Goal: Find contact information: Find contact information

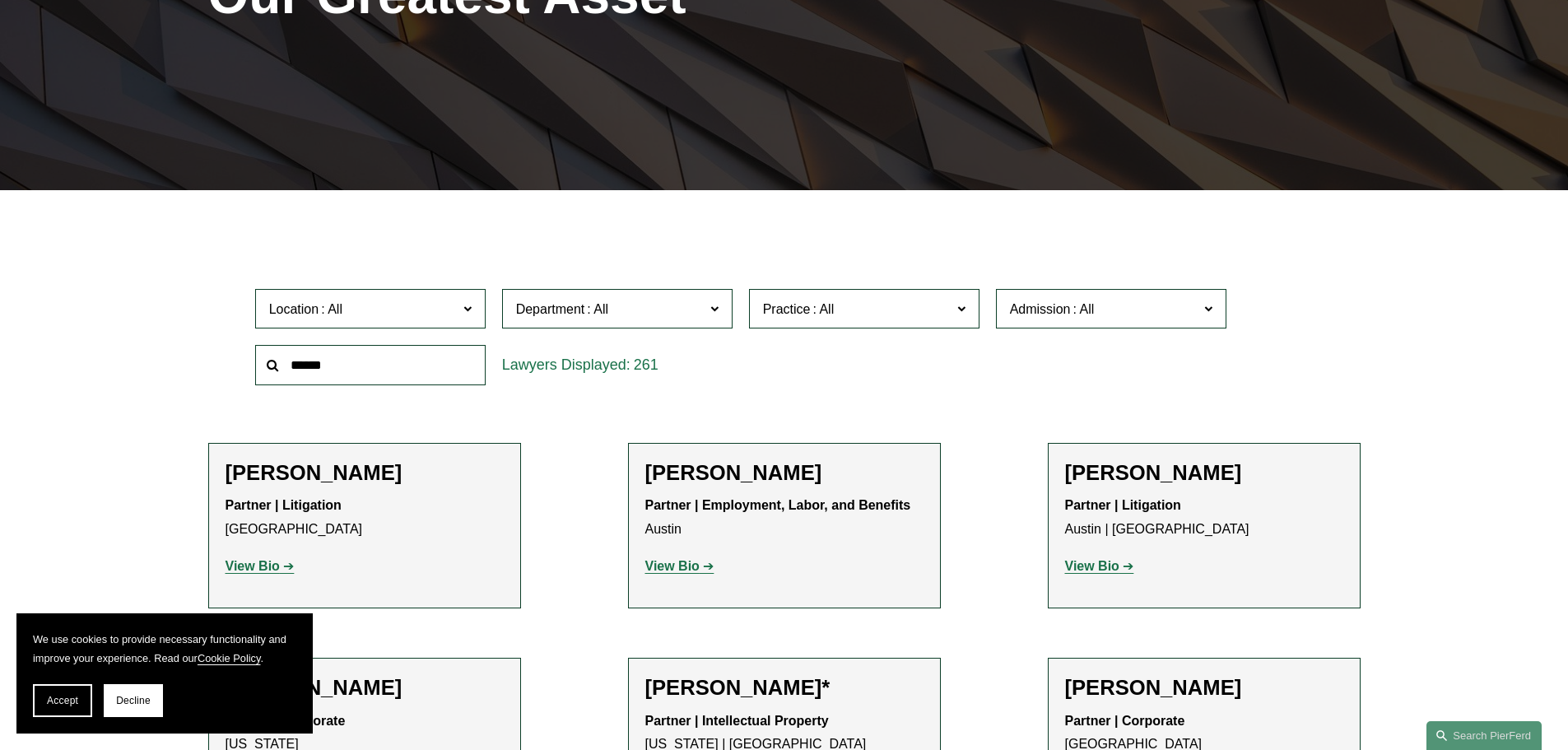
scroll to position [329, 0]
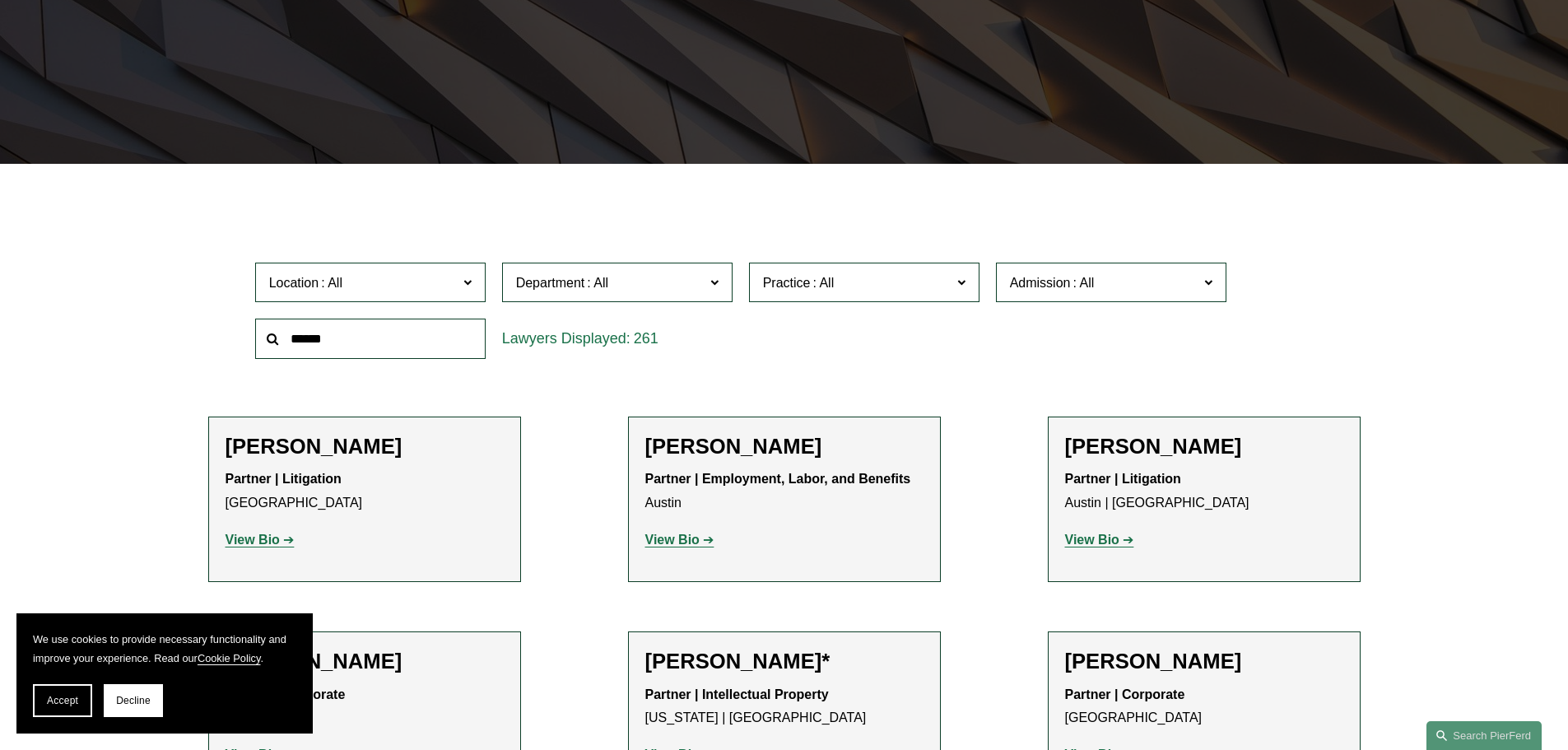
click at [399, 335] on input "text" at bounding box center [370, 339] width 230 height 40
type input "*****"
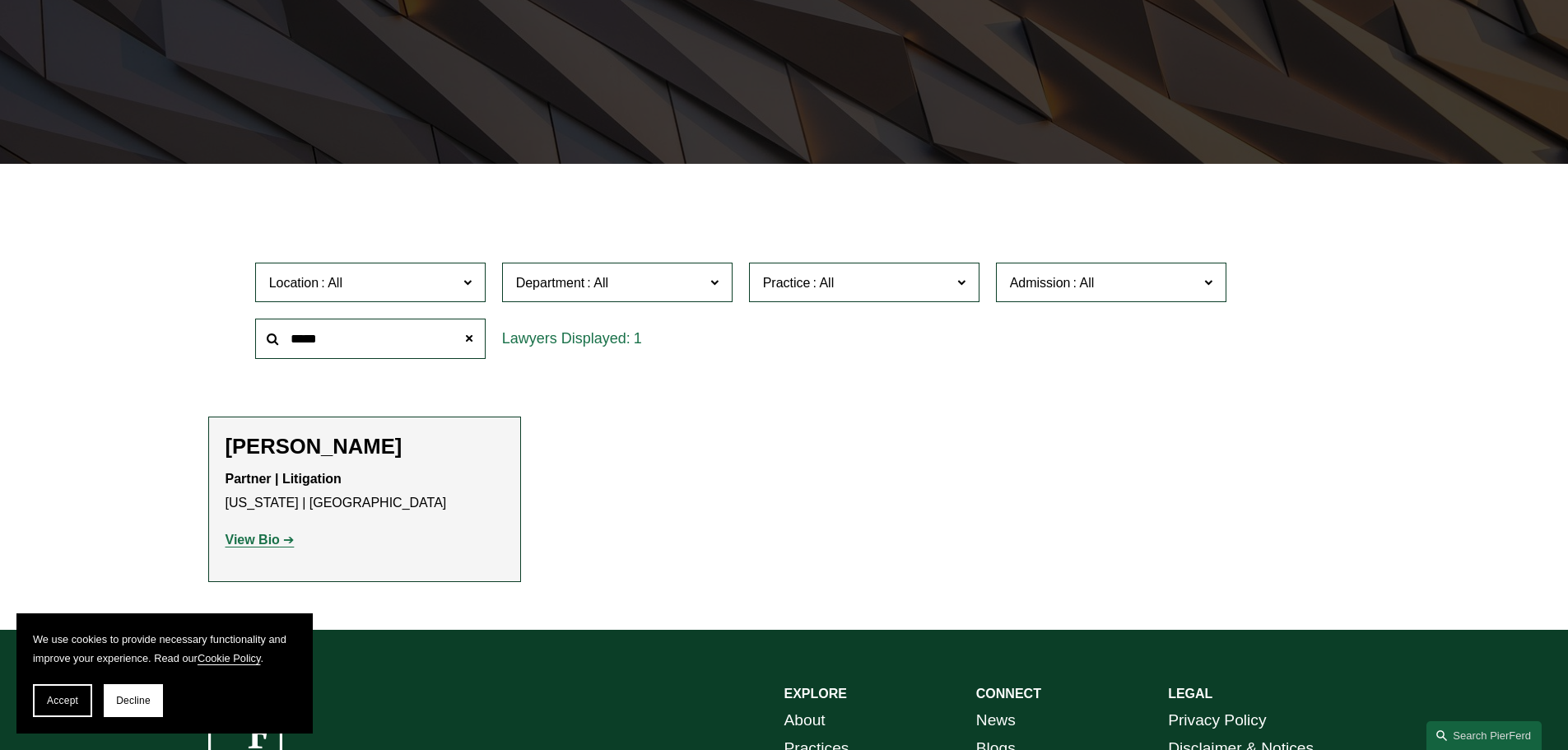
click at [253, 541] on strong "View Bio" at bounding box center [253, 540] width 54 height 14
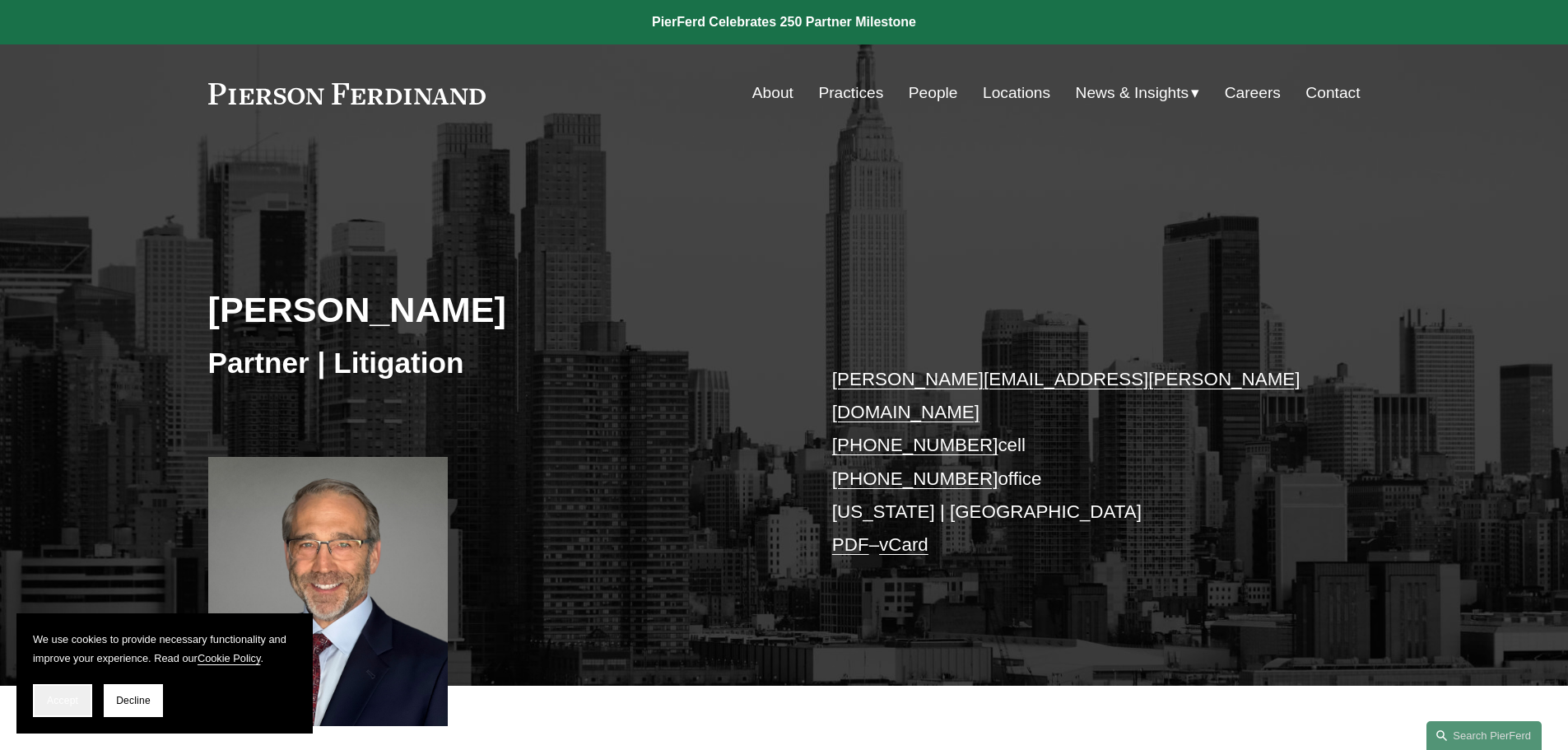
click at [72, 701] on span "Accept" at bounding box center [62, 700] width 32 height 11
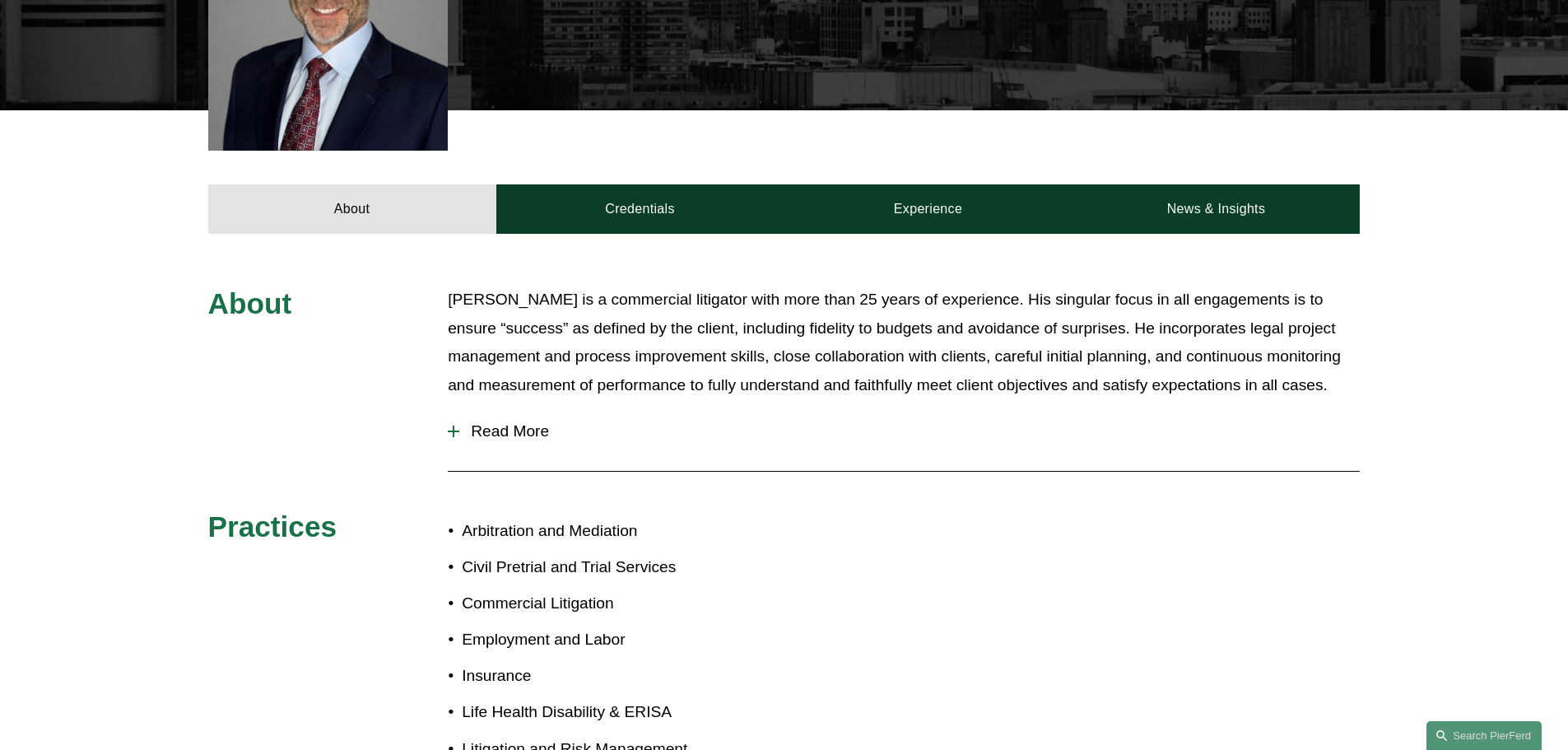
scroll to position [576, 0]
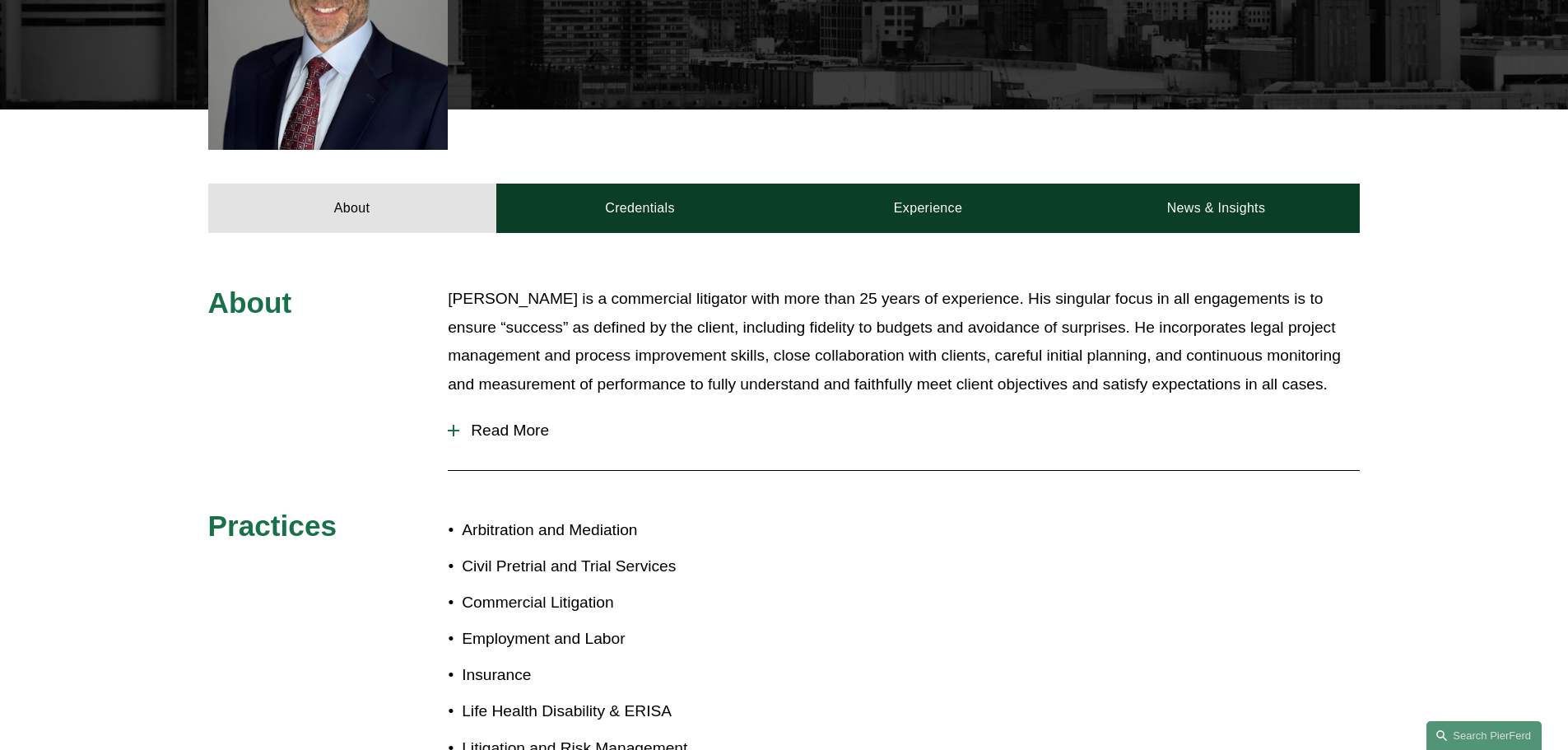
click at [451, 425] on div at bounding box center [453, 430] width 11 height 11
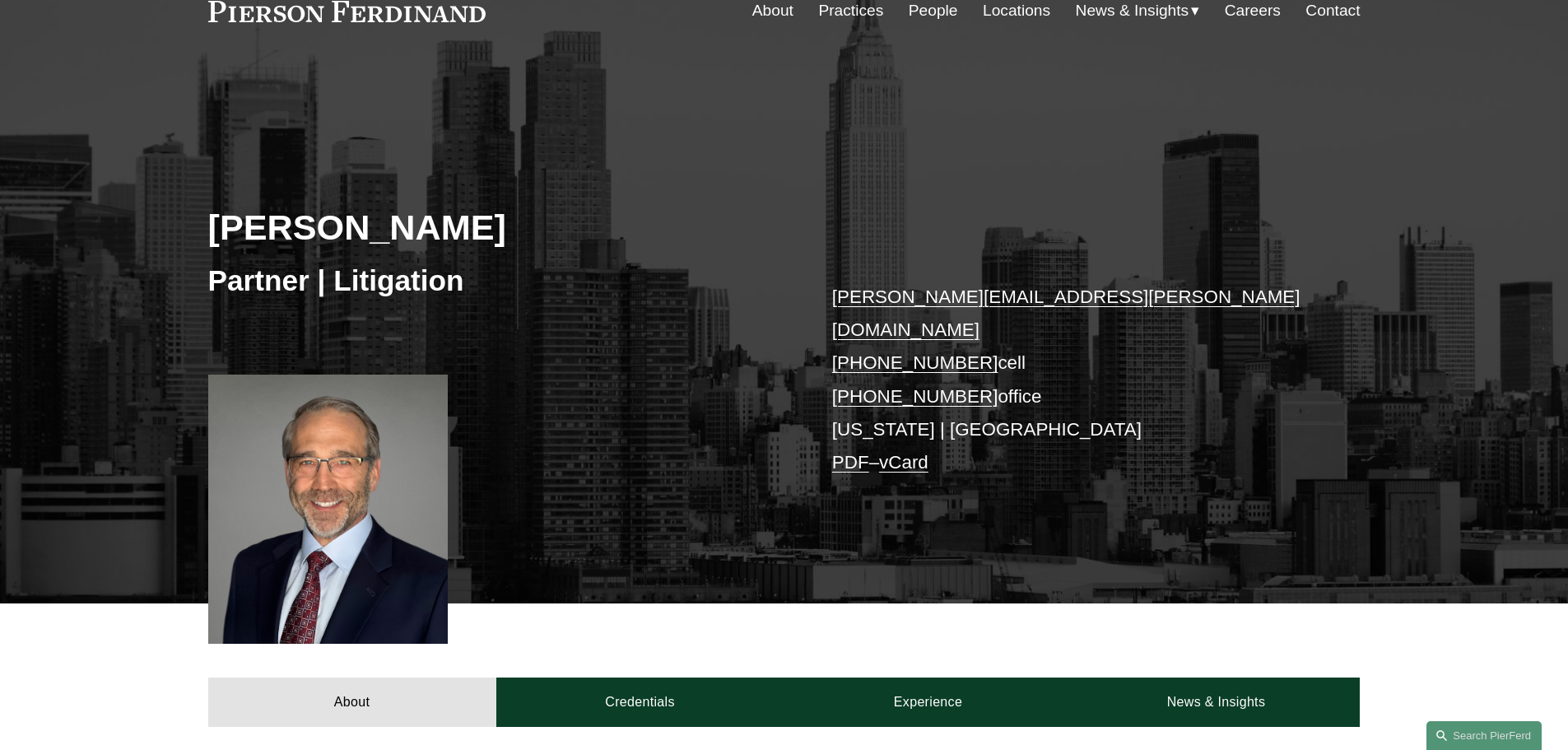
scroll to position [412, 0]
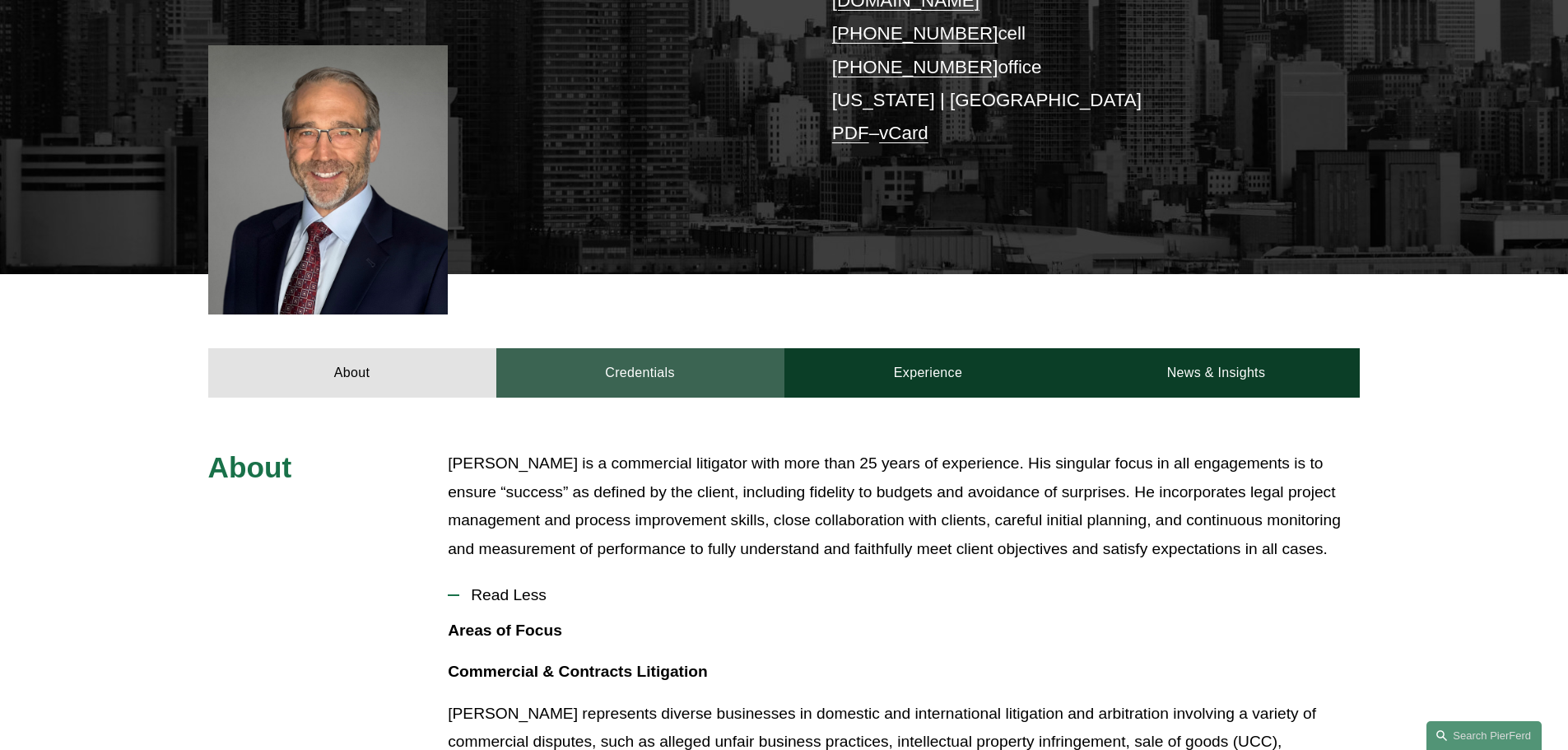
click at [647, 349] on link "Credentials" at bounding box center [640, 373] width 288 height 49
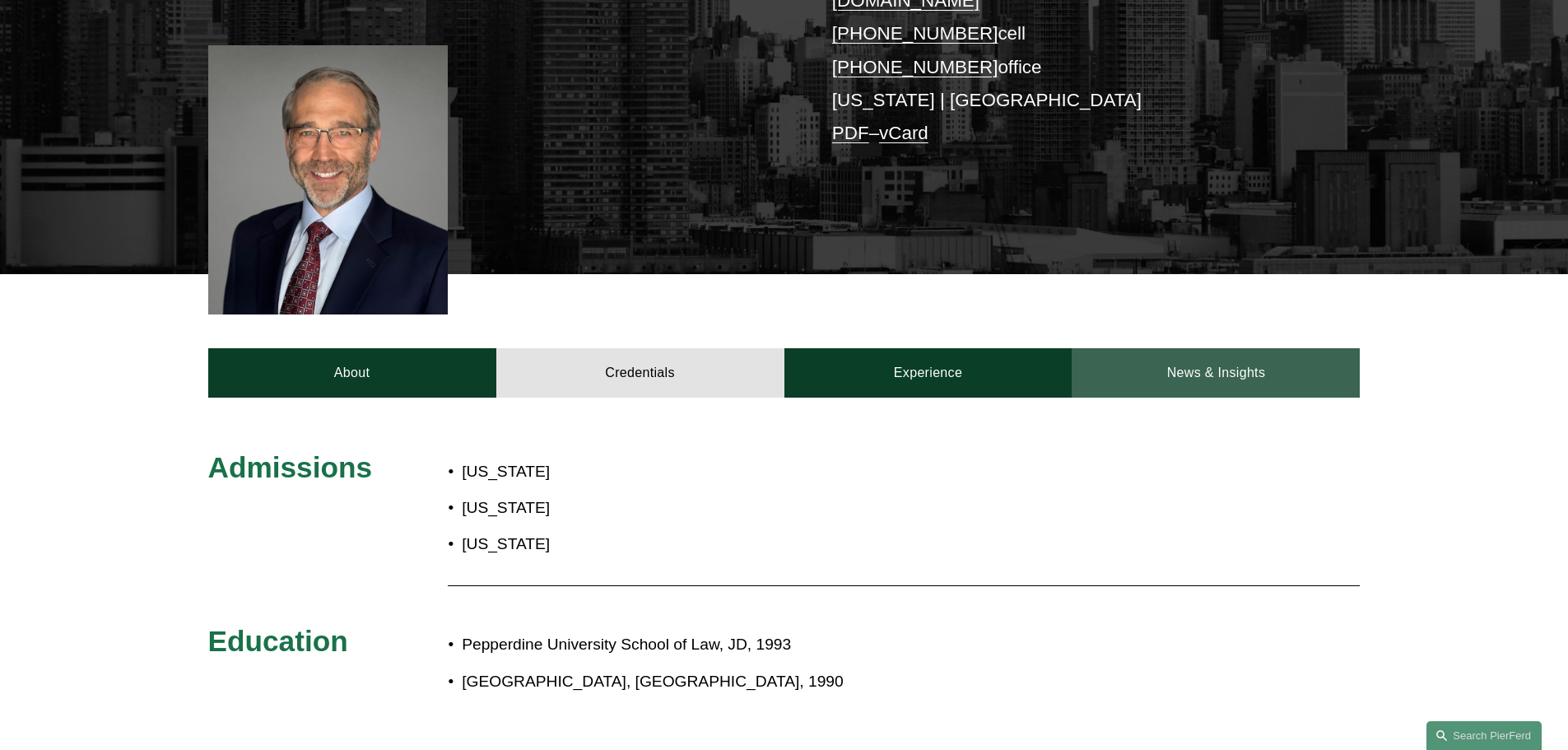
click at [1204, 349] on link "News & Insights" at bounding box center [1216, 373] width 288 height 49
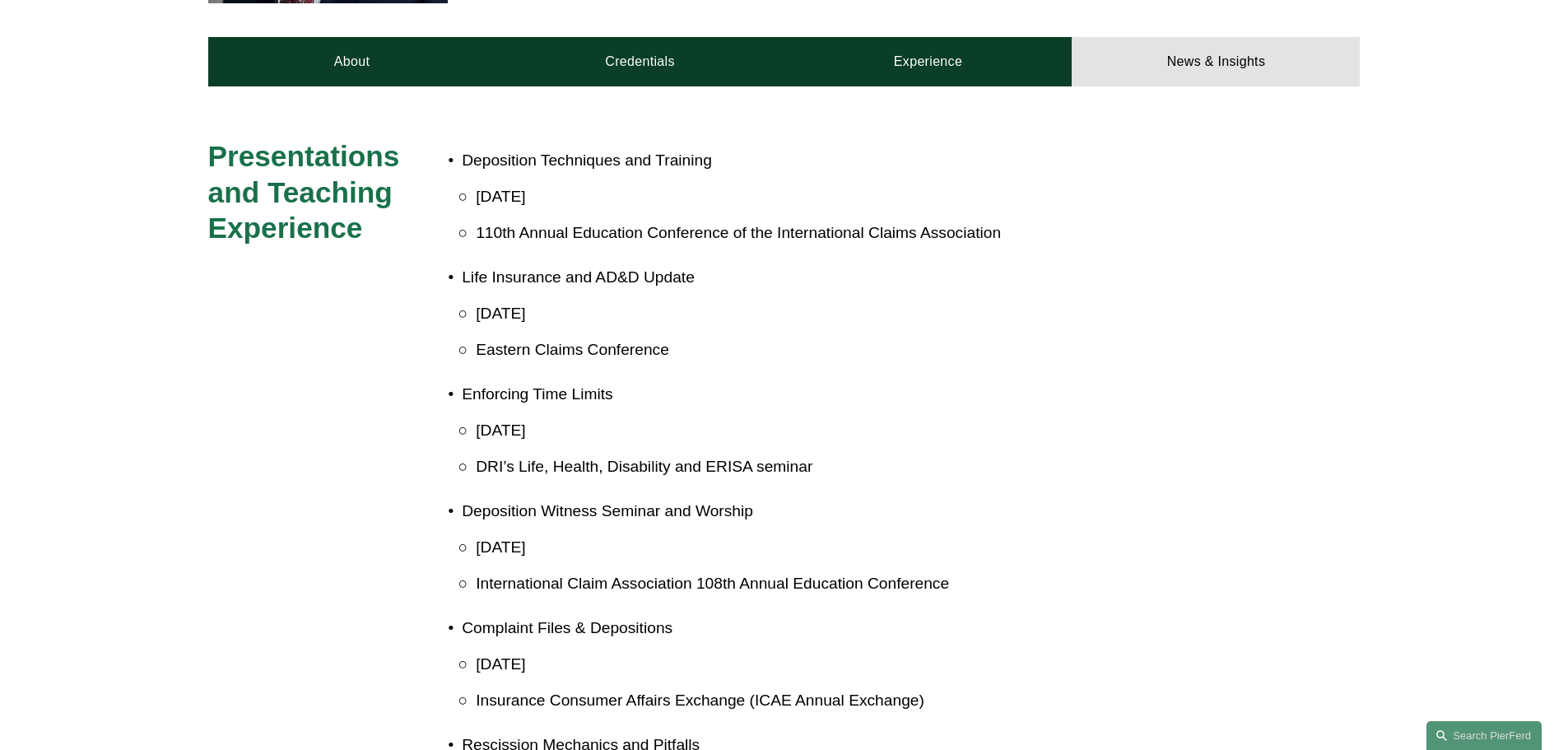
scroll to position [329, 0]
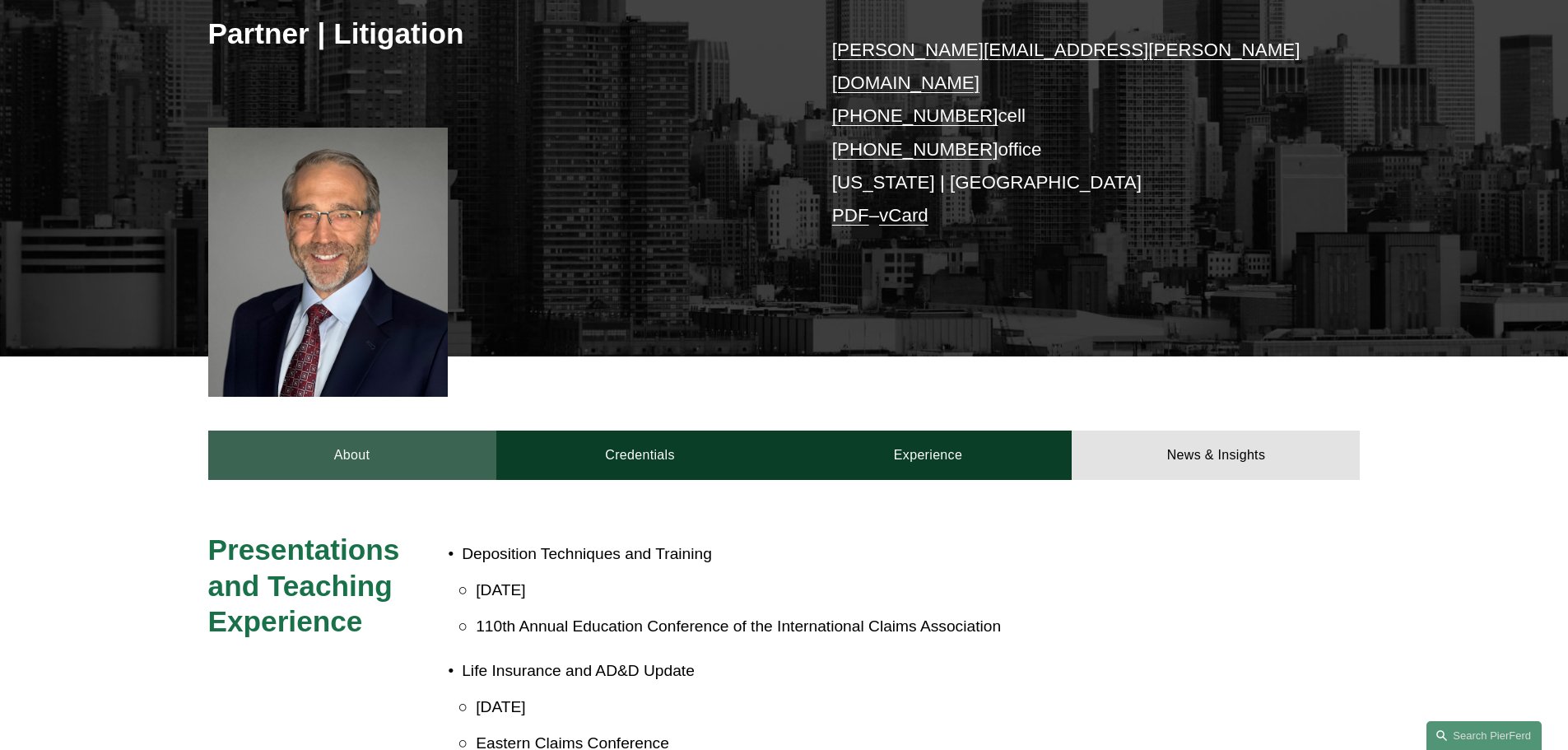
click at [334, 430] on link "About" at bounding box center [352, 455] width 288 height 49
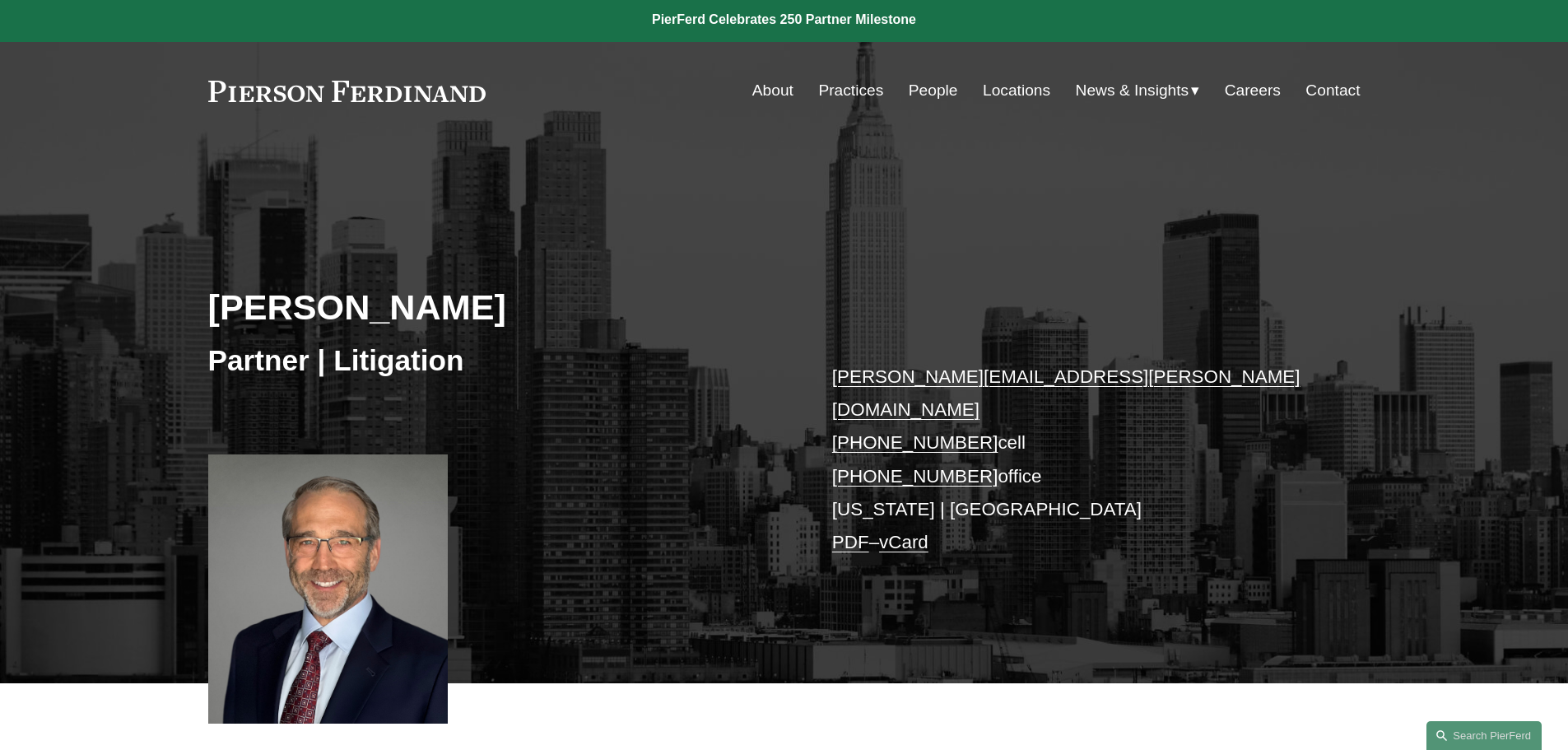
scroll to position [0, 0]
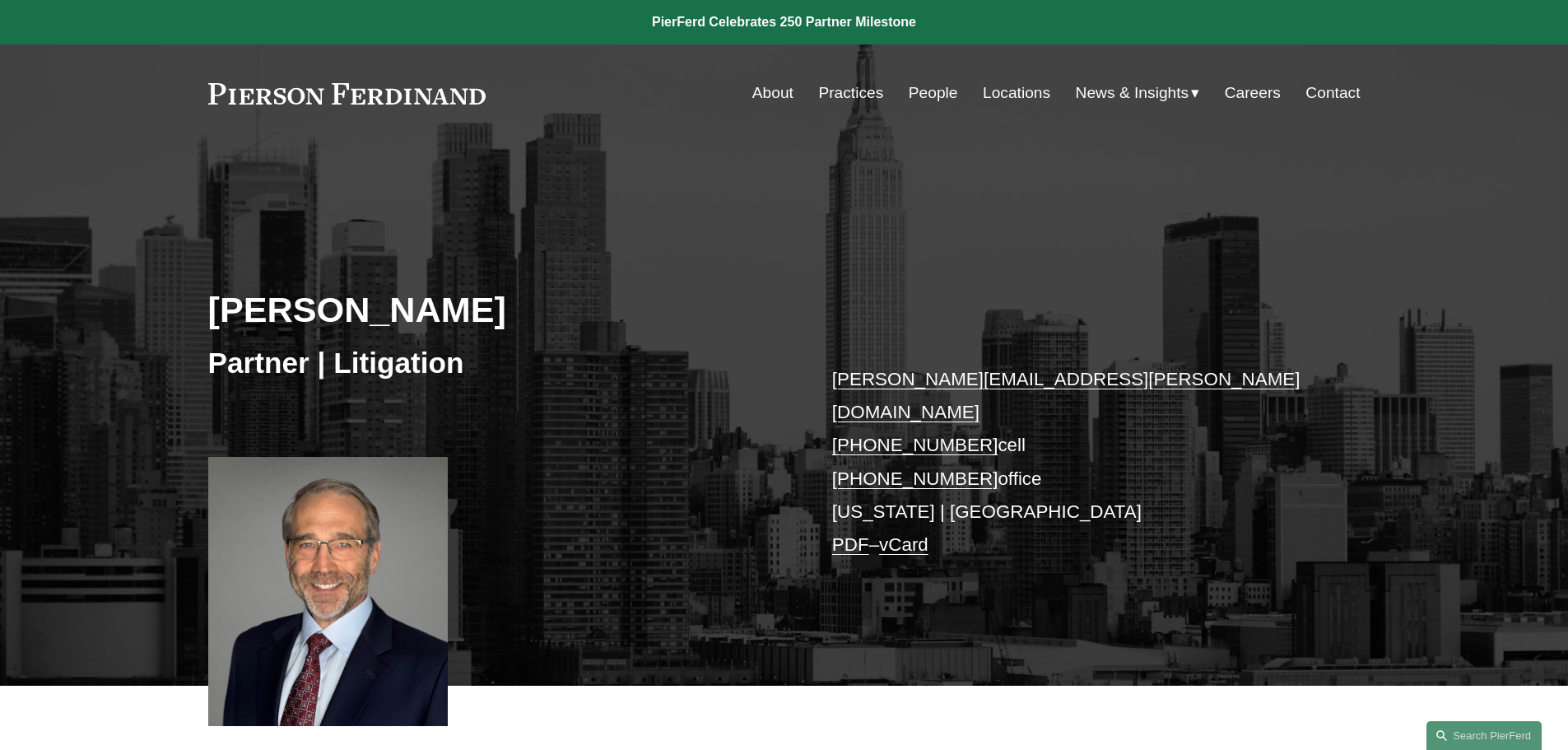
click at [879, 376] on link "robert.lesko@pierferd.com" at bounding box center [1066, 395] width 468 height 54
click at [1006, 95] on link "Locations" at bounding box center [1016, 93] width 68 height 32
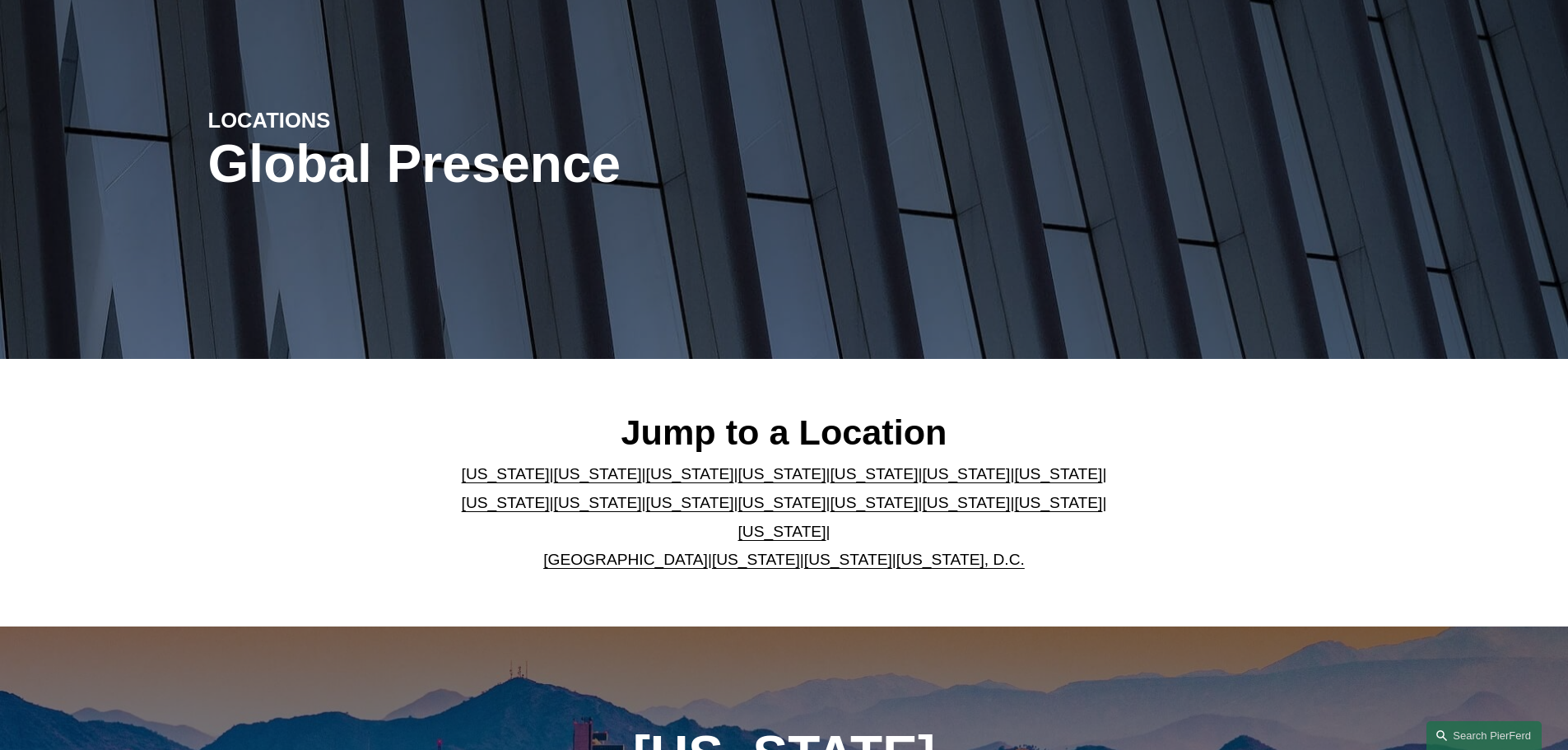
scroll to position [164, 0]
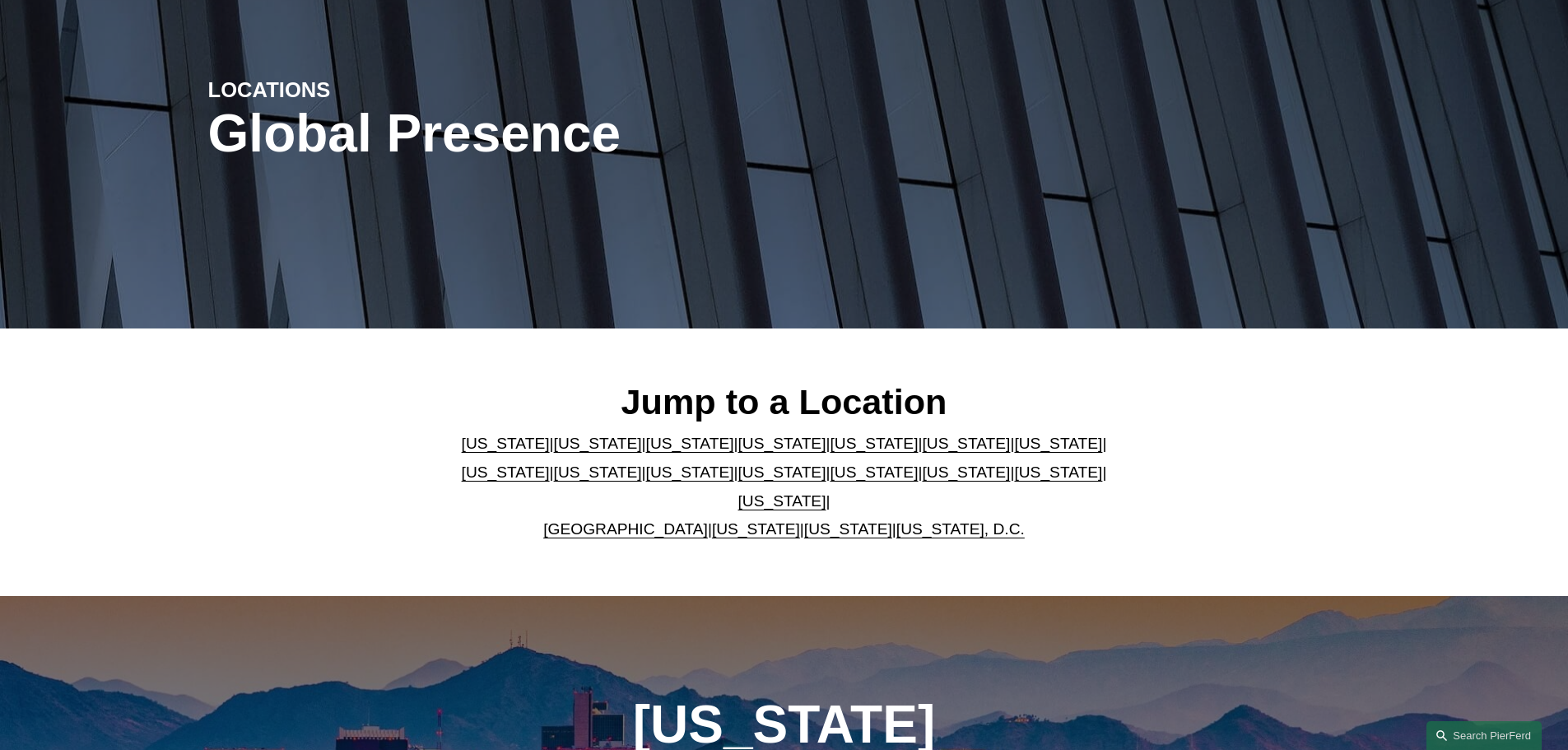
click at [646, 479] on link "[US_STATE]" at bounding box center [690, 472] width 88 height 18
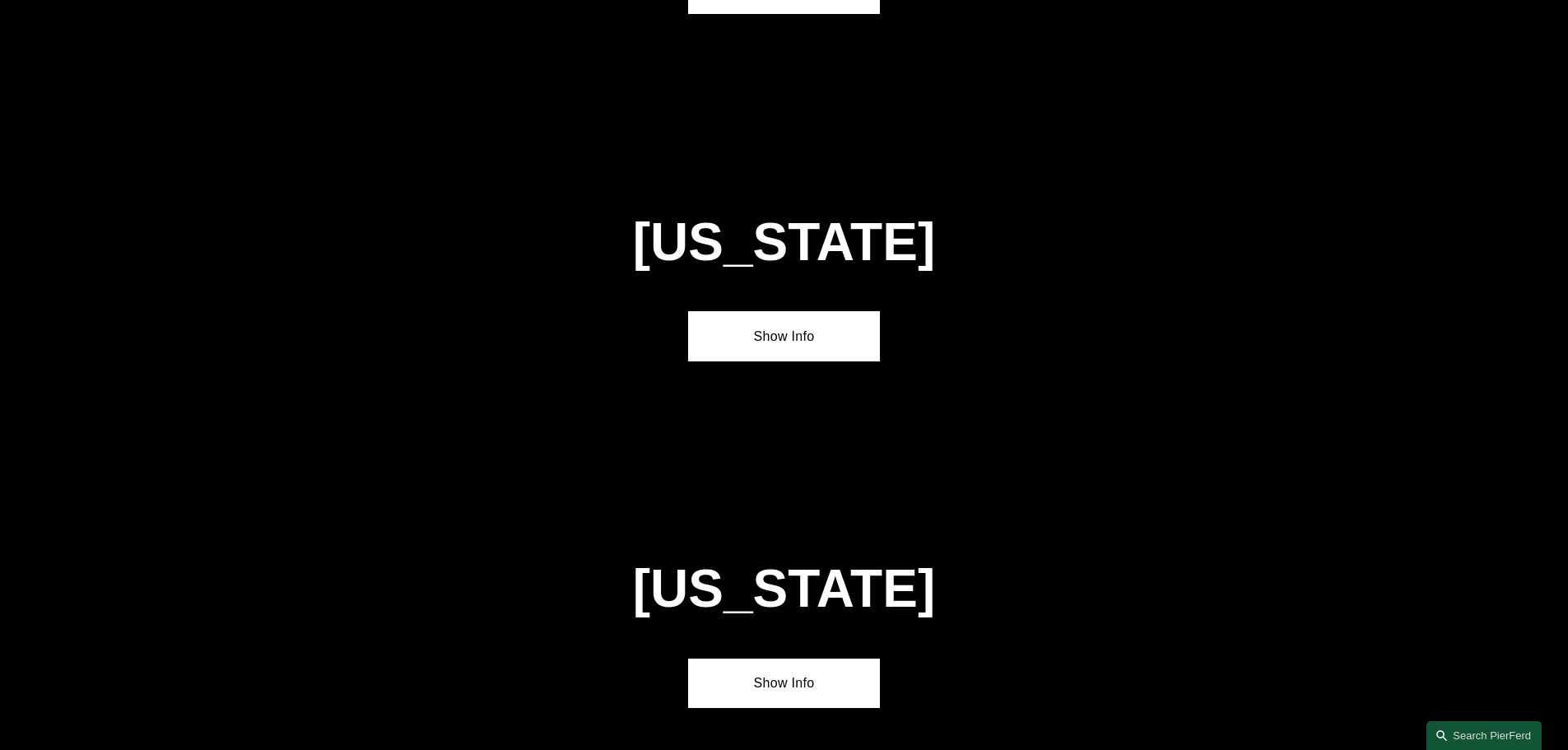
scroll to position [3869, 0]
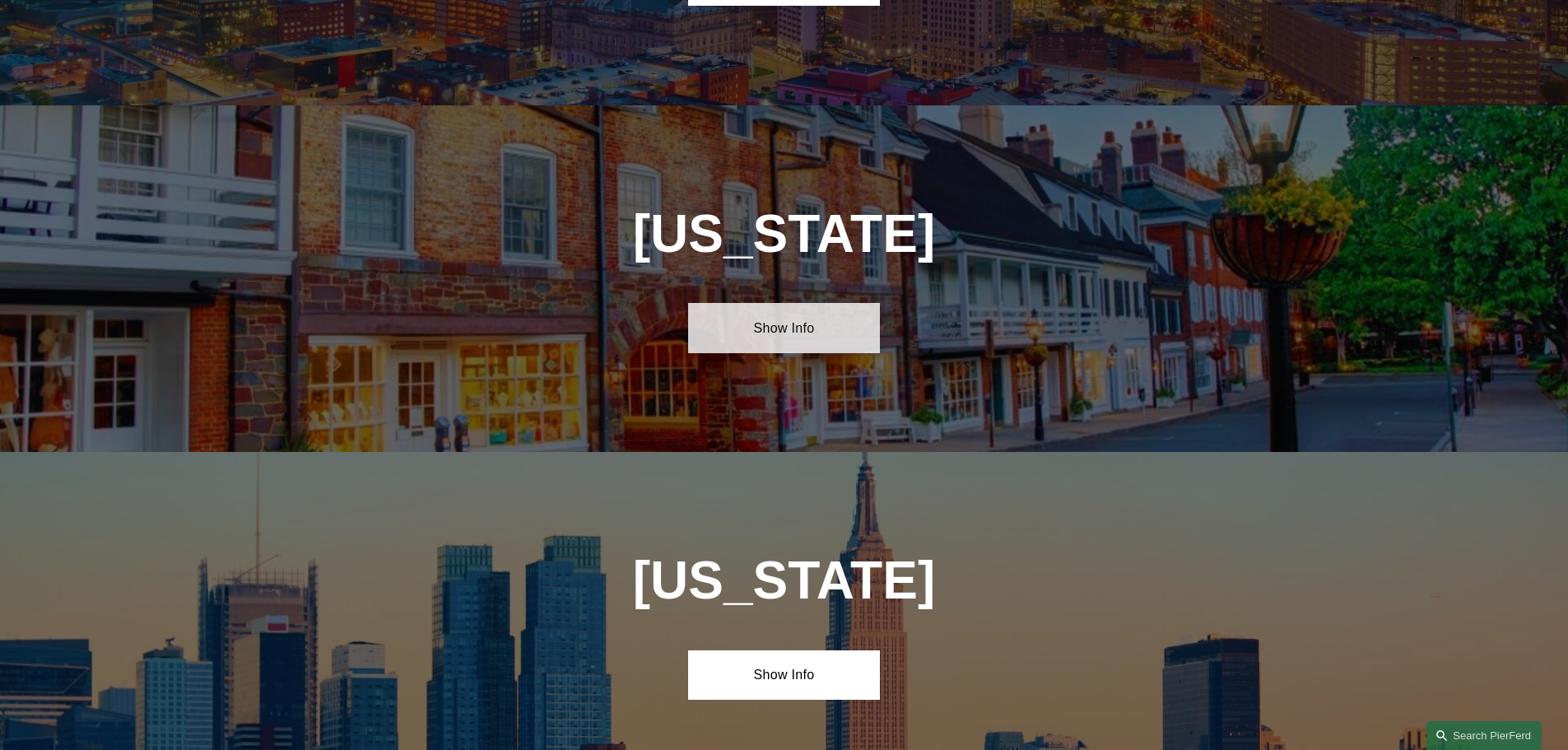
click at [777, 303] on link "Show Info" at bounding box center [784, 328] width 191 height 49
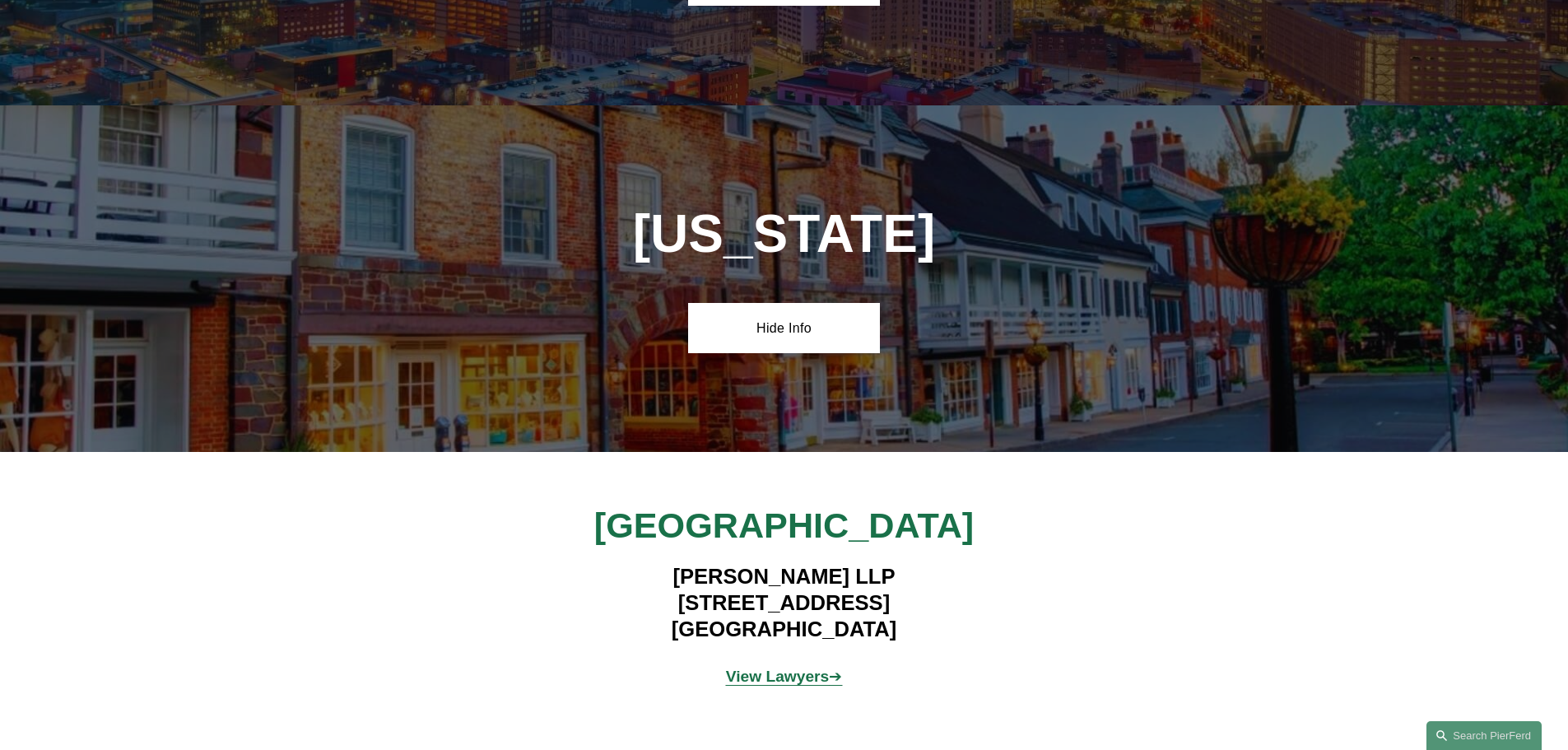
click at [797, 667] on strong "View Lawyers" at bounding box center [778, 676] width 104 height 18
